Goal: Task Accomplishment & Management: Use online tool/utility

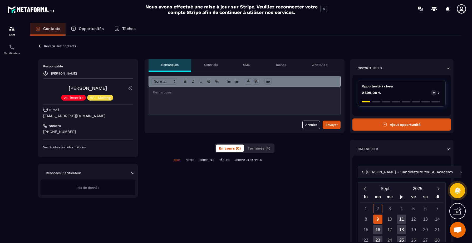
click at [187, 160] on p "NOTES" at bounding box center [190, 160] width 8 height 4
click at [255, 152] on button "Terminés (4)" at bounding box center [259, 148] width 29 height 7
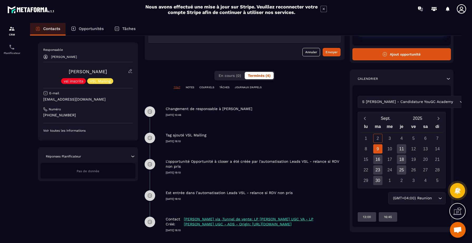
scroll to position [75, 0]
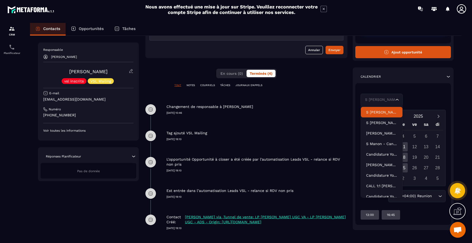
click at [385, 101] on div "S [PERSON_NAME] - Candidature YouGC Academy" at bounding box center [379, 100] width 31 height 6
click at [385, 123] on p "S [PERSON_NAME] - Candidature YouGC Academy" at bounding box center [381, 122] width 31 height 5
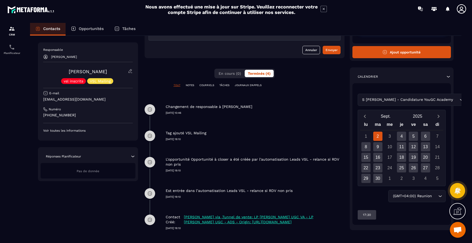
click at [380, 135] on div "2" at bounding box center [378, 136] width 9 height 9
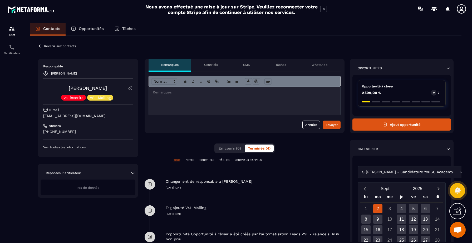
scroll to position [0, 0]
click at [279, 65] on p "Tâches" at bounding box center [281, 65] width 11 height 4
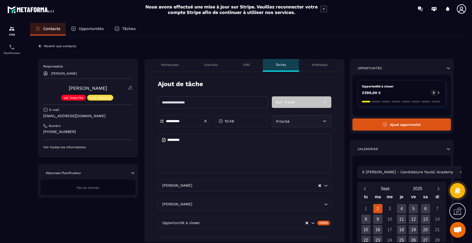
click at [239, 107] on input "text" at bounding box center [213, 102] width 110 height 12
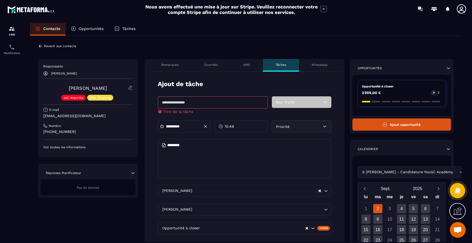
click at [161, 65] on div "Remarques" at bounding box center [170, 65] width 43 height 13
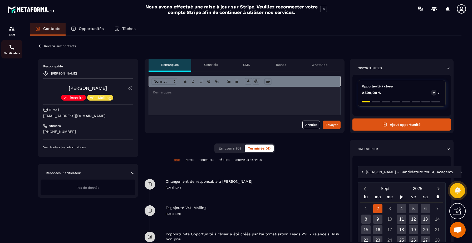
click at [18, 48] on div "Planificateur" at bounding box center [11, 49] width 21 height 11
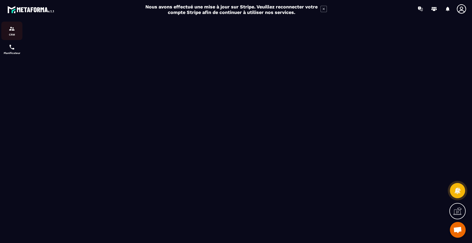
click at [17, 33] on p "CRM" at bounding box center [11, 34] width 21 height 3
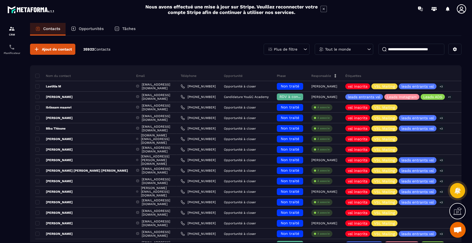
click at [130, 29] on p "Tâches" at bounding box center [128, 28] width 13 height 5
